Goal: Transaction & Acquisition: Purchase product/service

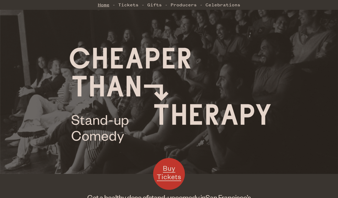
click at [104, 3] on link "Home" at bounding box center [104, 4] width 12 height 11
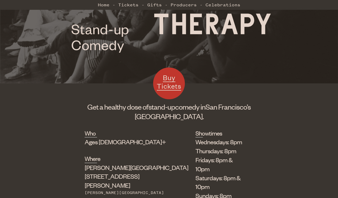
scroll to position [99, 0]
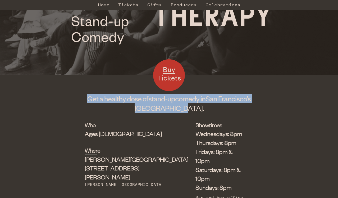
drag, startPoint x: 223, startPoint y: 88, endPoint x: 222, endPoint y: 111, distance: 23.0
click at [222, 111] on div "Buy Tickets Get a healthy dose of stand-up comedy in [GEOGRAPHIC_DATA]’s [GEOGR…" at bounding box center [169, 99] width 169 height 27
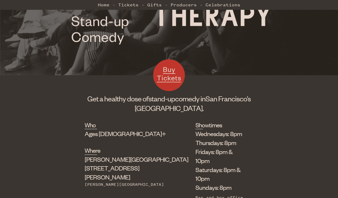
click at [219, 111] on h1 "Get a healthy dose of stand-up comedy in [GEOGRAPHIC_DATA]’s [GEOGRAPHIC_DATA]." at bounding box center [169, 102] width 169 height 19
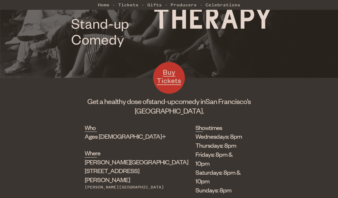
scroll to position [202, 0]
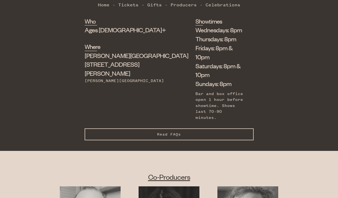
click at [176, 132] on span "Read FAQs" at bounding box center [169, 134] width 24 height 4
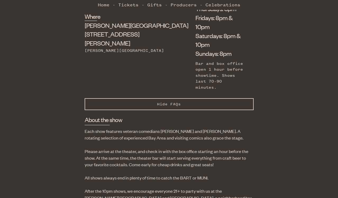
scroll to position [233, 0]
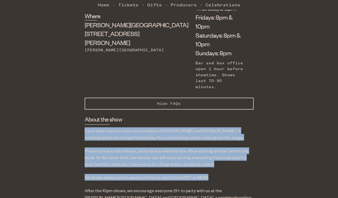
drag, startPoint x: 197, startPoint y: 95, endPoint x: 209, endPoint y: 147, distance: 52.7
click at [212, 174] on p "All shows always end in plenty of time to catch the BART or MUNI." at bounding box center [169, 177] width 169 height 7
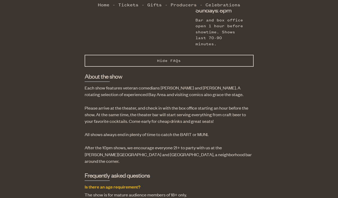
scroll to position [282, 0]
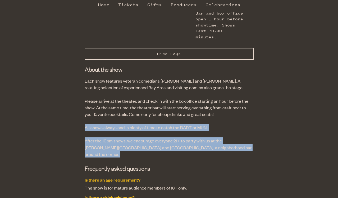
drag, startPoint x: 200, startPoint y: 91, endPoint x: 205, endPoint y: 121, distance: 30.0
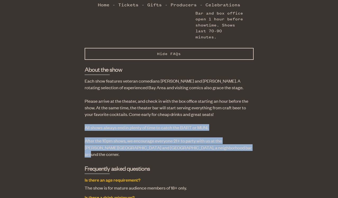
drag, startPoint x: 205, startPoint y: 118, endPoint x: 205, endPoint y: 86, distance: 32.0
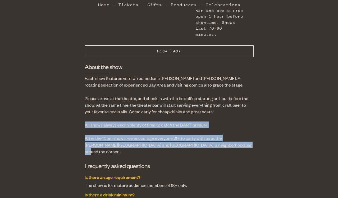
scroll to position [285, 0]
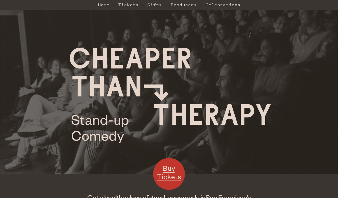
scroll to position [0, 0]
click at [170, 174] on span "Buy Tickets" at bounding box center [169, 171] width 24 height 17
